Goal: Navigation & Orientation: Find specific page/section

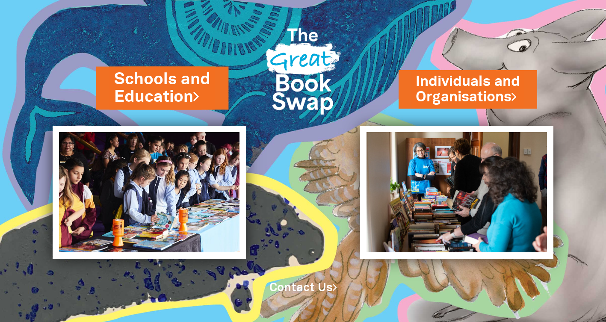
click at [192, 88] on link "Schools and Education" at bounding box center [162, 88] width 97 height 40
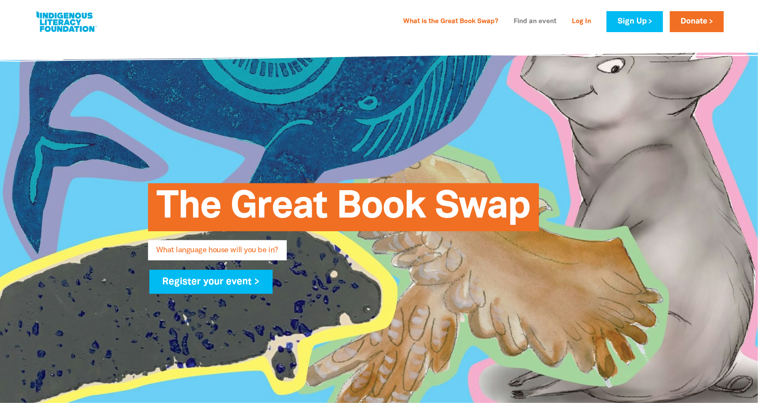
type input "Birrahlee"
type input "Preschool"
type input "[EMAIL_ADDRESS][DOMAIN_NAME]"
type input "[GEOGRAPHIC_DATA]"
select select "early-learning"
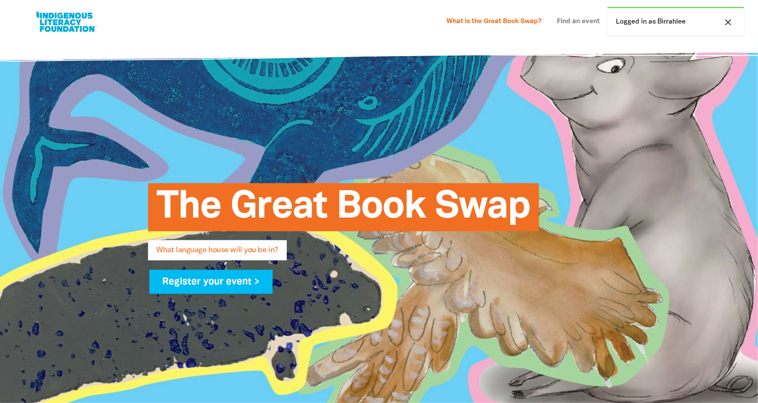
click at [579, 21] on link "Find an event" at bounding box center [577, 22] width 53 height 14
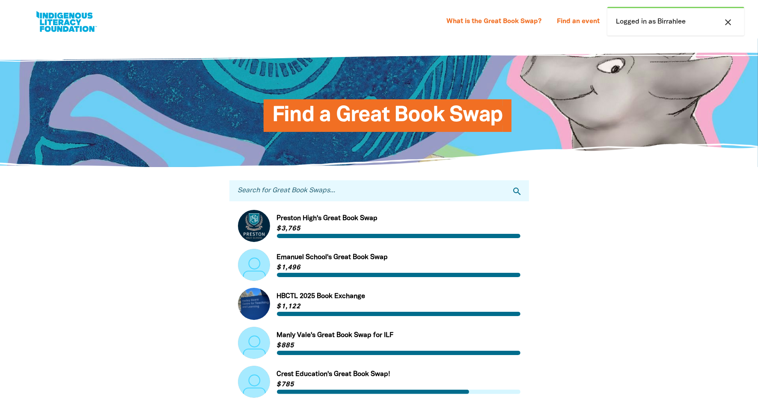
click at [573, 66] on div "Find a Great Book Swap" at bounding box center [378, 102] width 513 height 128
click at [668, 26] on div "close Logged in as Birrahlee" at bounding box center [675, 21] width 137 height 29
click at [595, 129] on div "Find a Great Book Swap" at bounding box center [378, 102] width 513 height 128
click at [617, 121] on div "Find a Great Book Swap" at bounding box center [378, 102] width 513 height 128
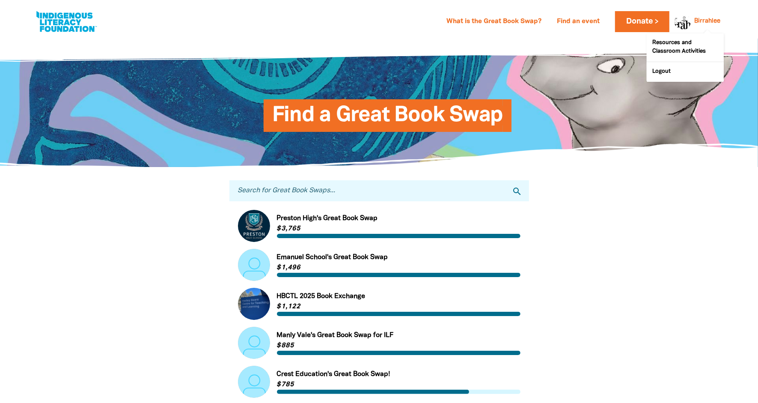
click at [710, 21] on link "Birrahlee" at bounding box center [707, 21] width 26 height 6
click at [674, 46] on link "Resources and Classroom Activities" at bounding box center [684, 47] width 77 height 28
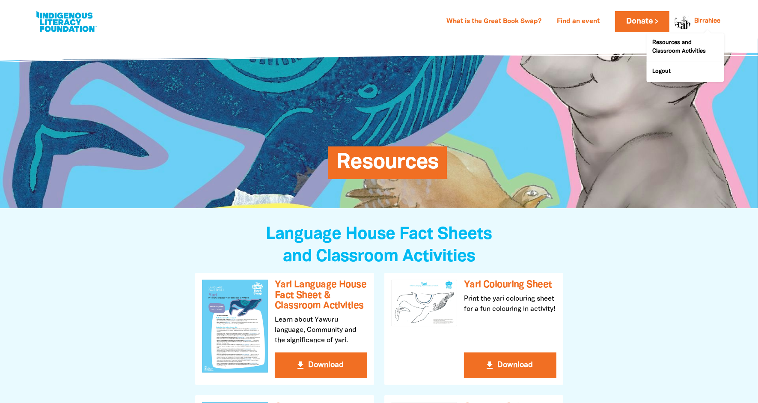
click at [689, 24] on div at bounding box center [680, 21] width 21 height 21
click at [529, 143] on div "Resources" at bounding box center [378, 123] width 331 height 118
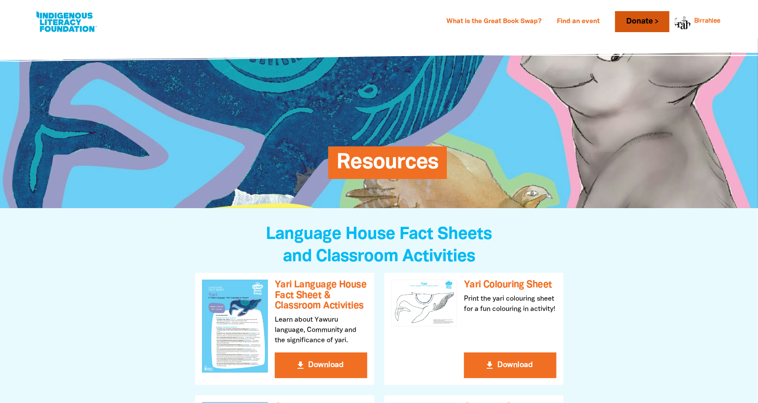
click at [656, 24] on link "Donate" at bounding box center [642, 21] width 54 height 21
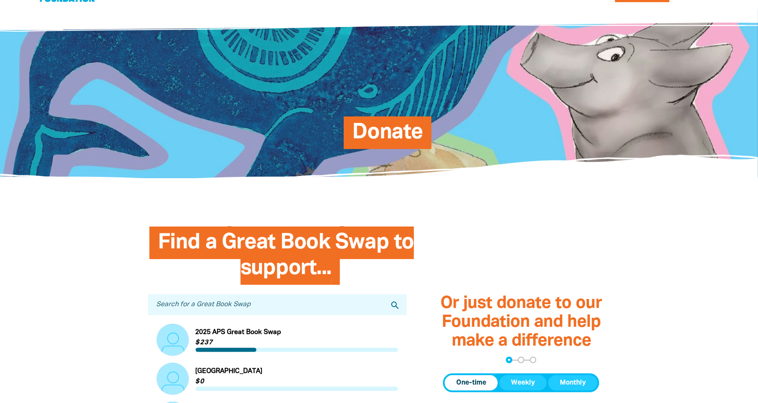
scroll to position [161, 0]
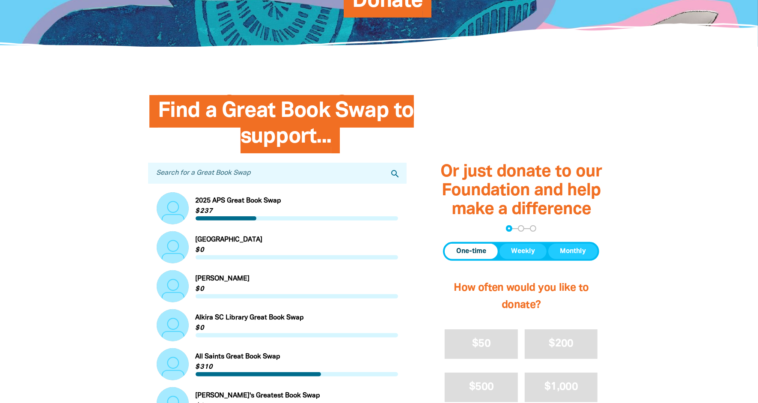
click at [192, 175] on input "Search for a Great Book Swap" at bounding box center [277, 173] width 259 height 21
type input "Birrahlee Preschool"
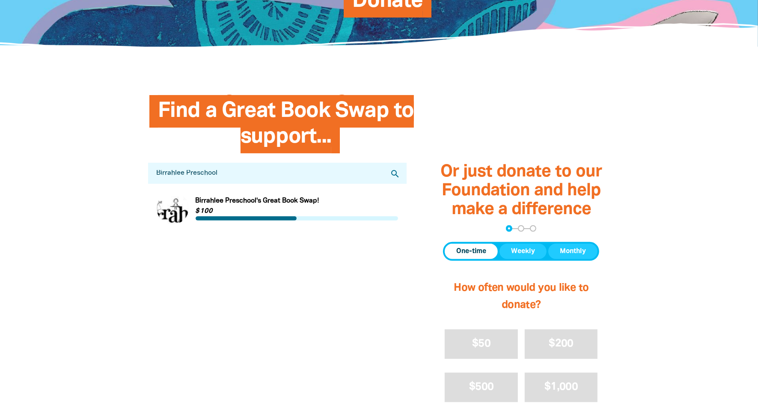
click at [210, 201] on link "Link to Birrahlee Preschool's Great Book Swap!" at bounding box center [278, 208] width 242 height 32
